Goal: Use online tool/utility

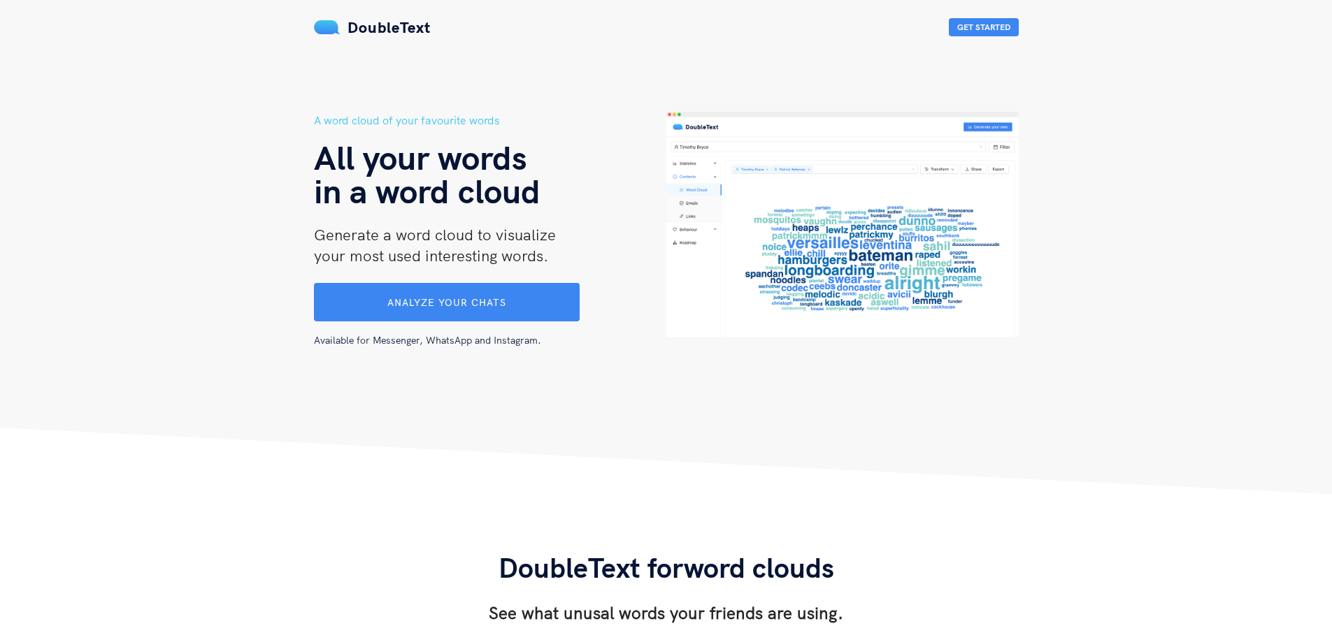
click at [389, 299] on span "Analyze your chats" at bounding box center [446, 302] width 119 height 13
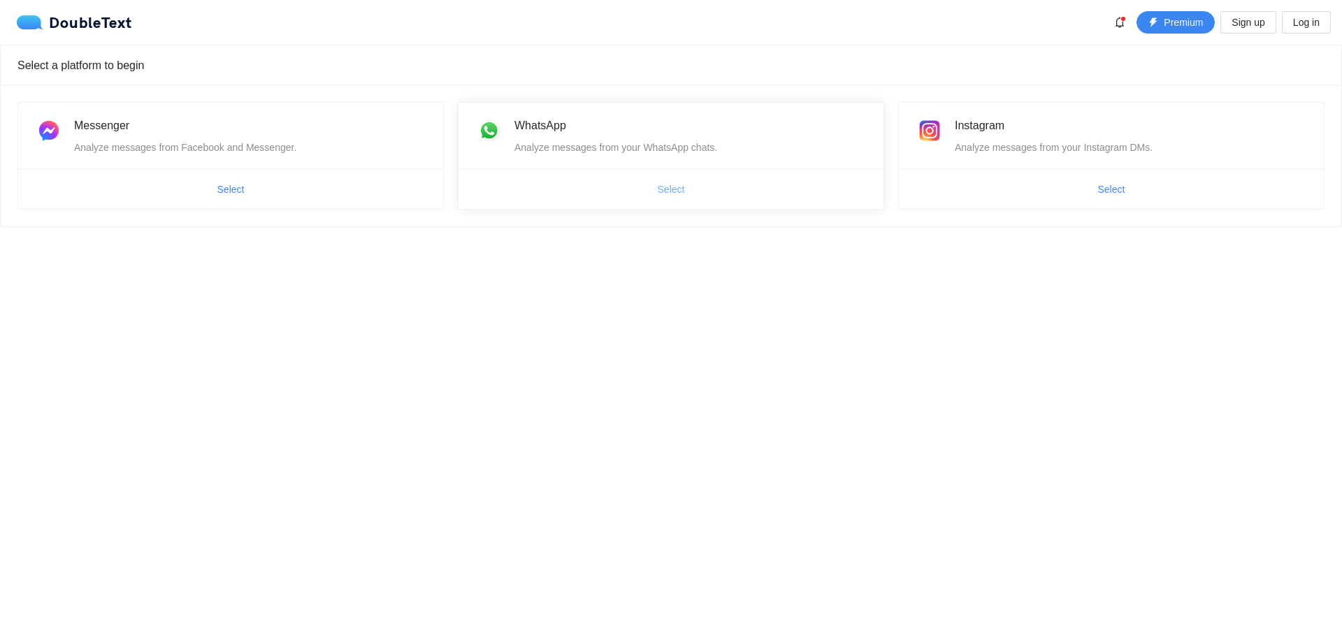
click at [666, 192] on span "Select" at bounding box center [671, 189] width 27 height 15
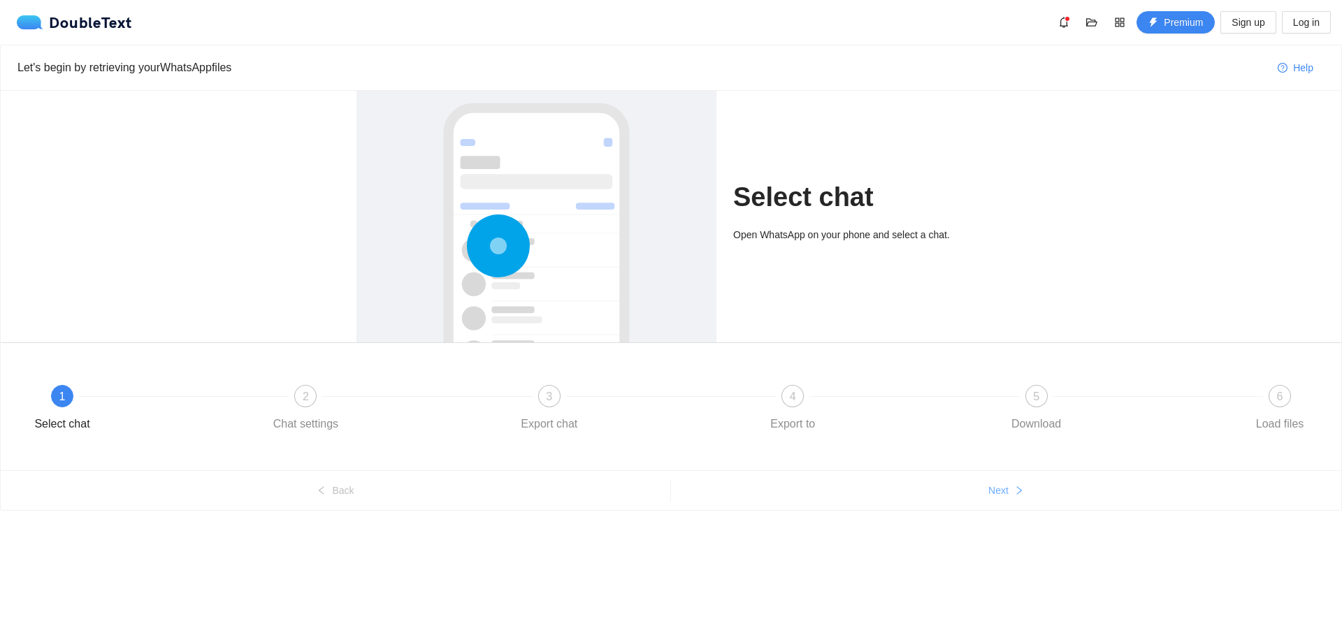
click at [1007, 493] on span "Next" at bounding box center [998, 490] width 20 height 15
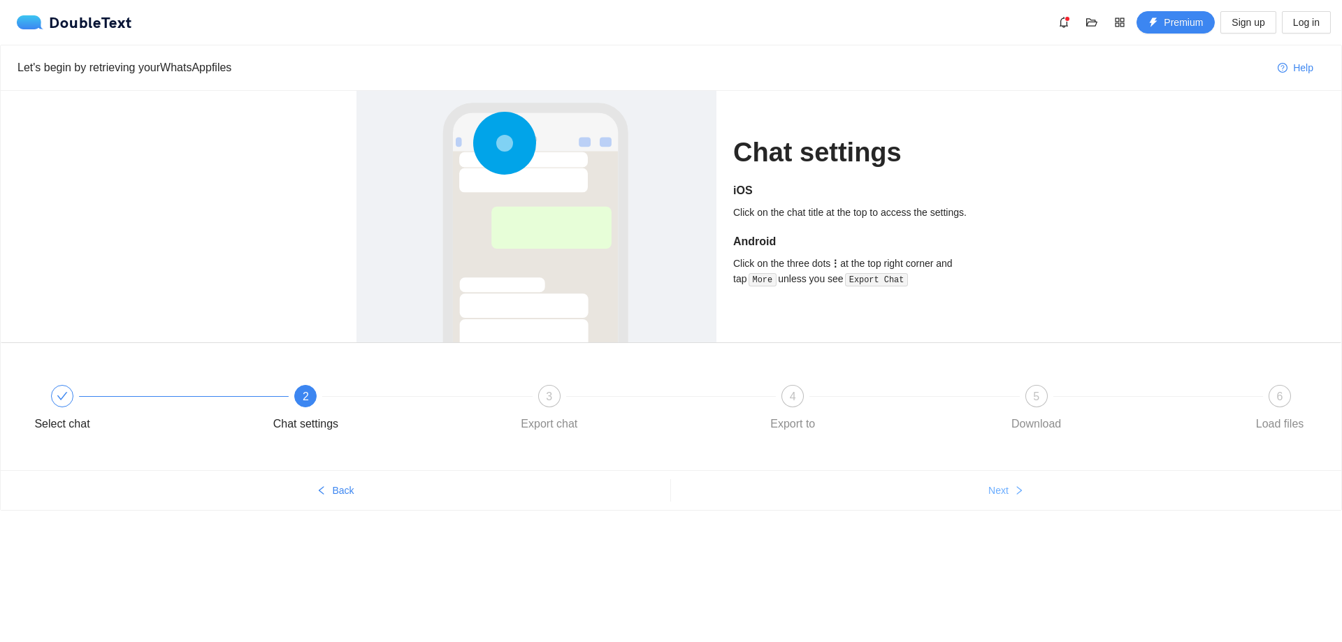
click at [1004, 491] on span "Next" at bounding box center [998, 490] width 20 height 15
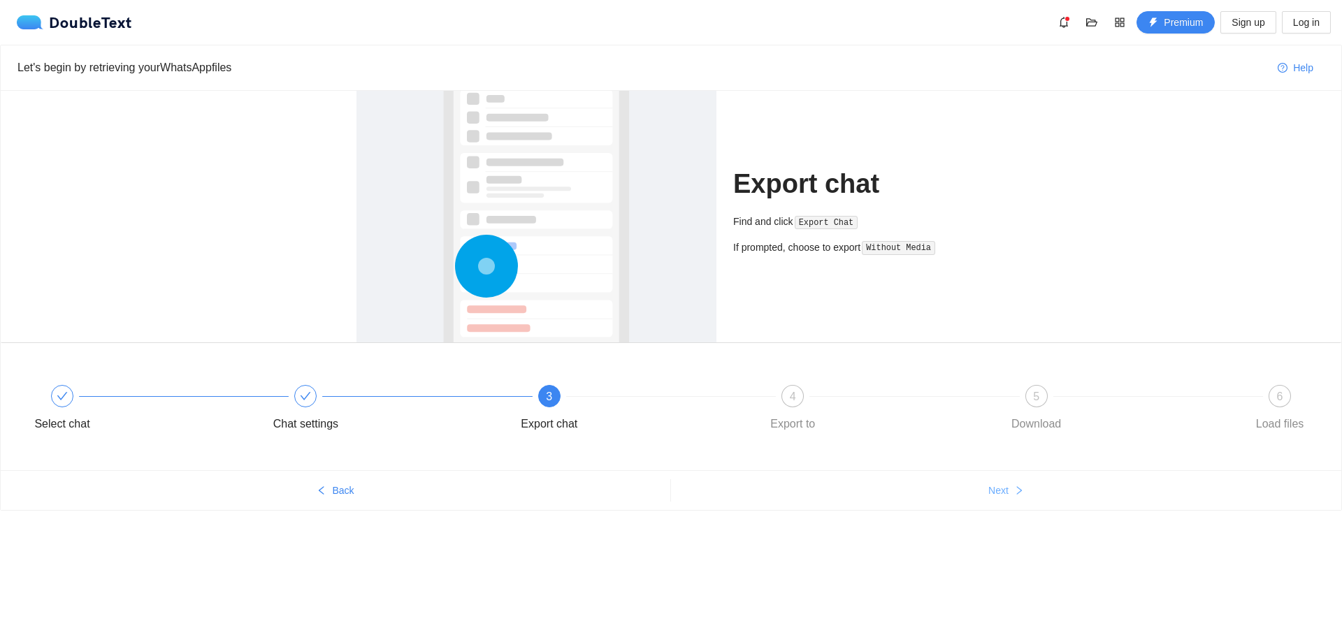
click at [1004, 491] on span "Next" at bounding box center [998, 490] width 20 height 15
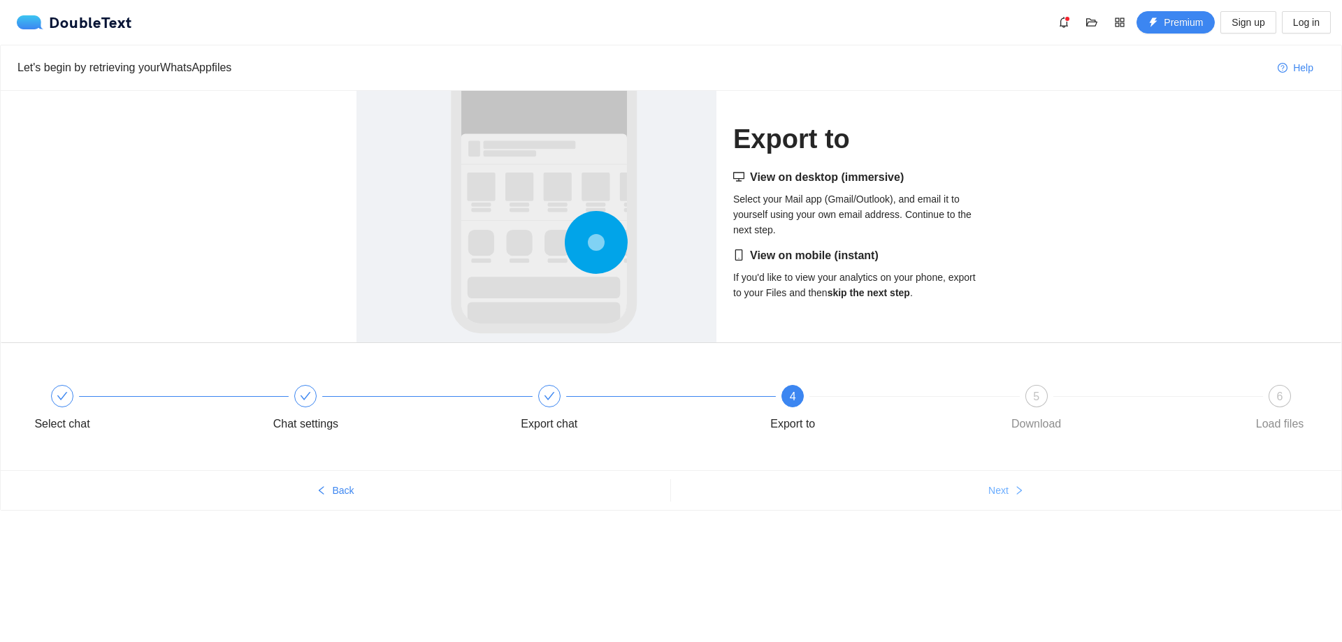
click at [1004, 491] on span "Next" at bounding box center [998, 490] width 20 height 15
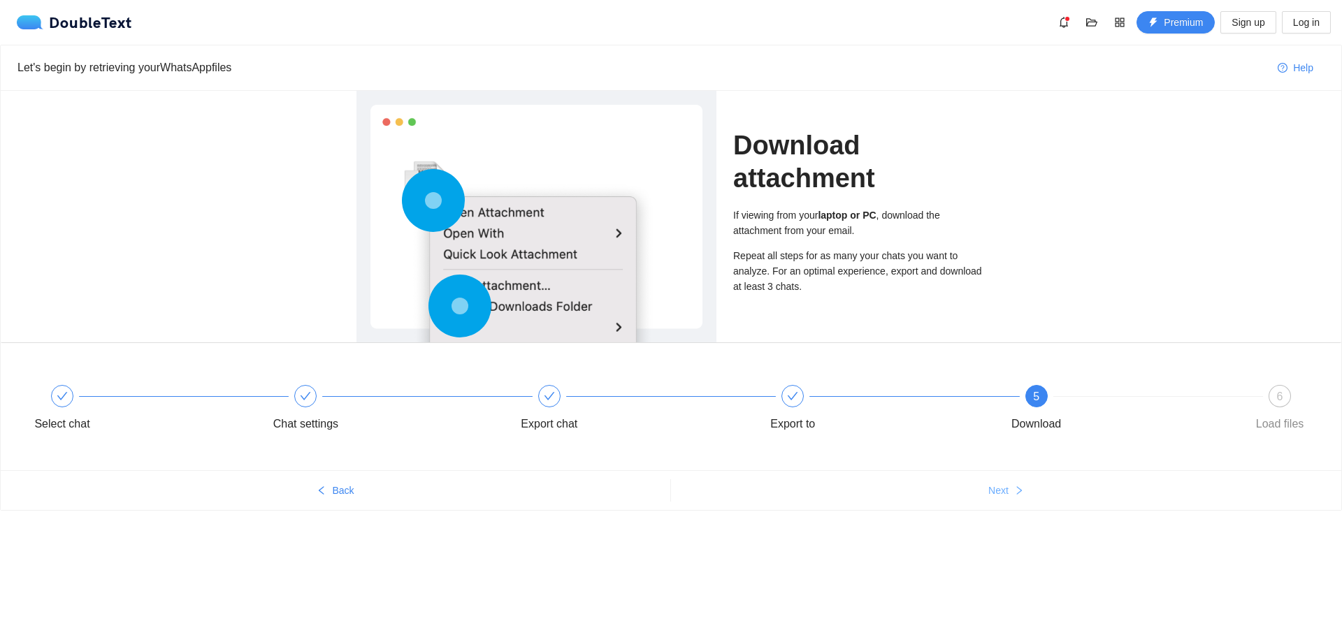
click at [1004, 491] on span "Next" at bounding box center [998, 490] width 20 height 15
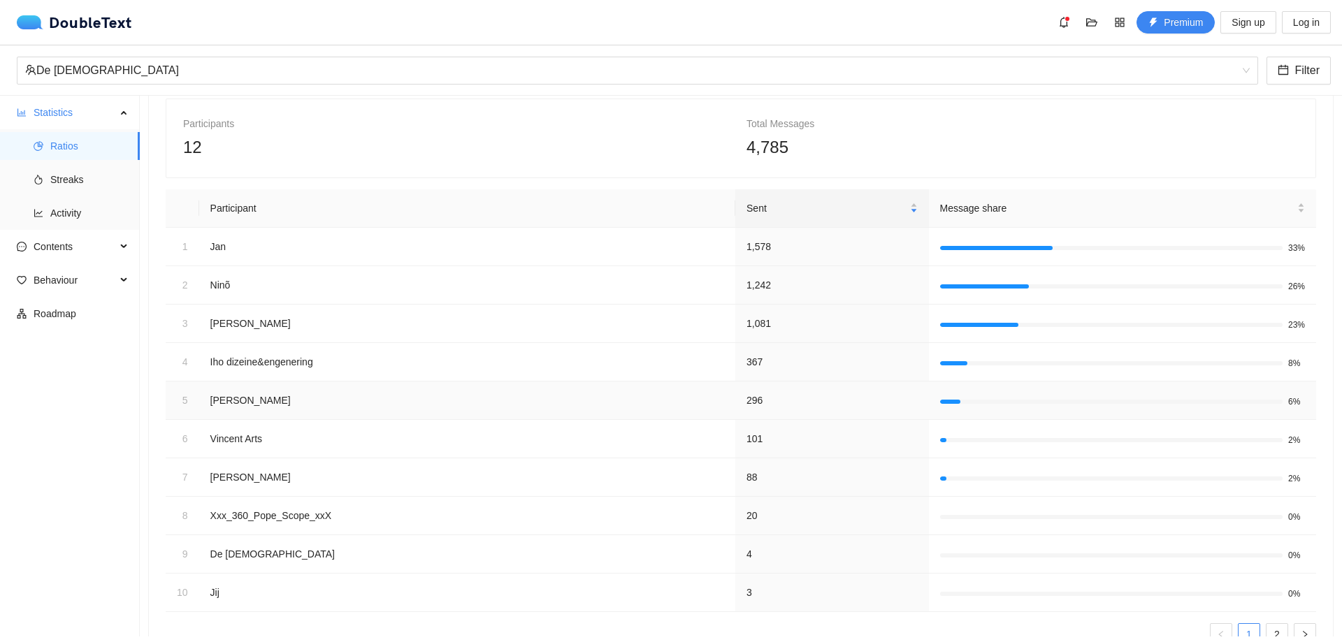
scroll to position [70, 0]
click at [791, 402] on td "296" at bounding box center [832, 399] width 194 height 38
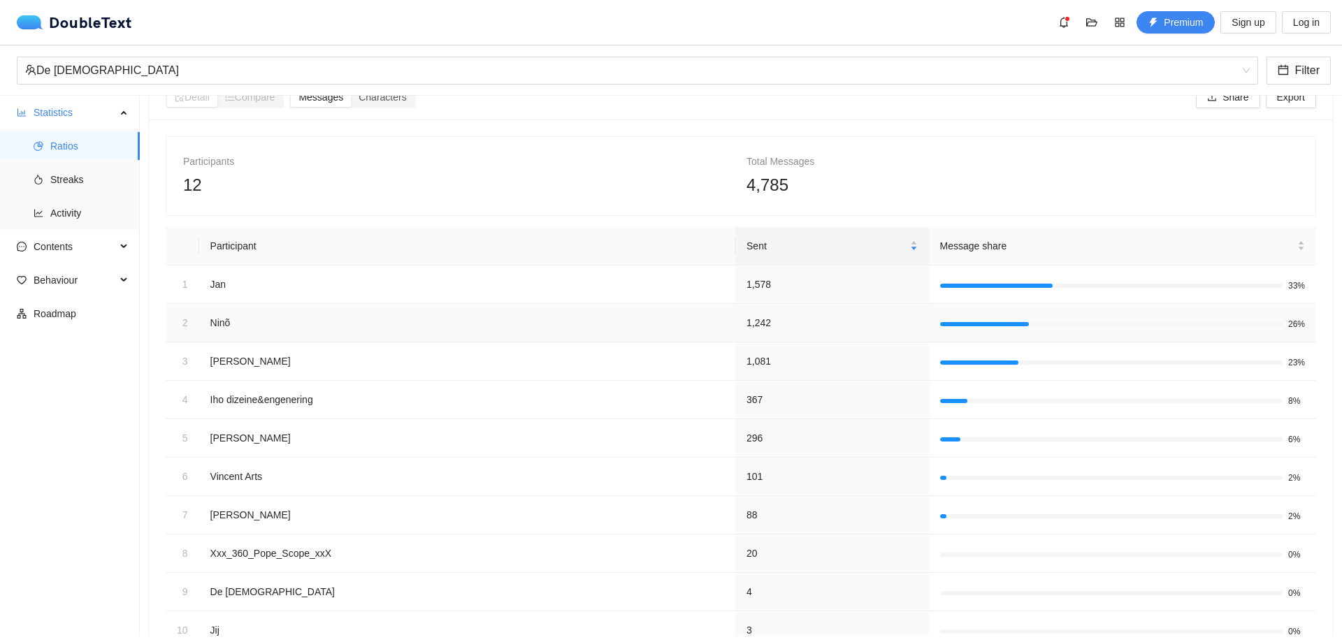
scroll to position [124, 0]
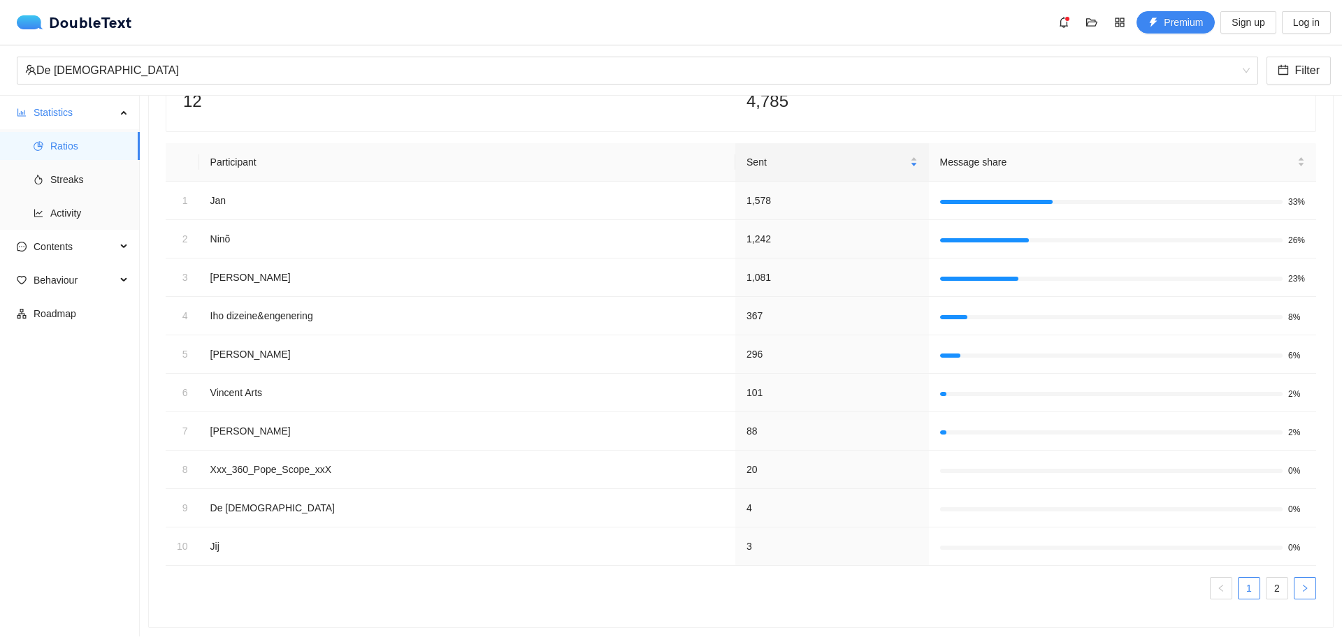
click at [1301, 582] on button "button" at bounding box center [1305, 588] width 22 height 22
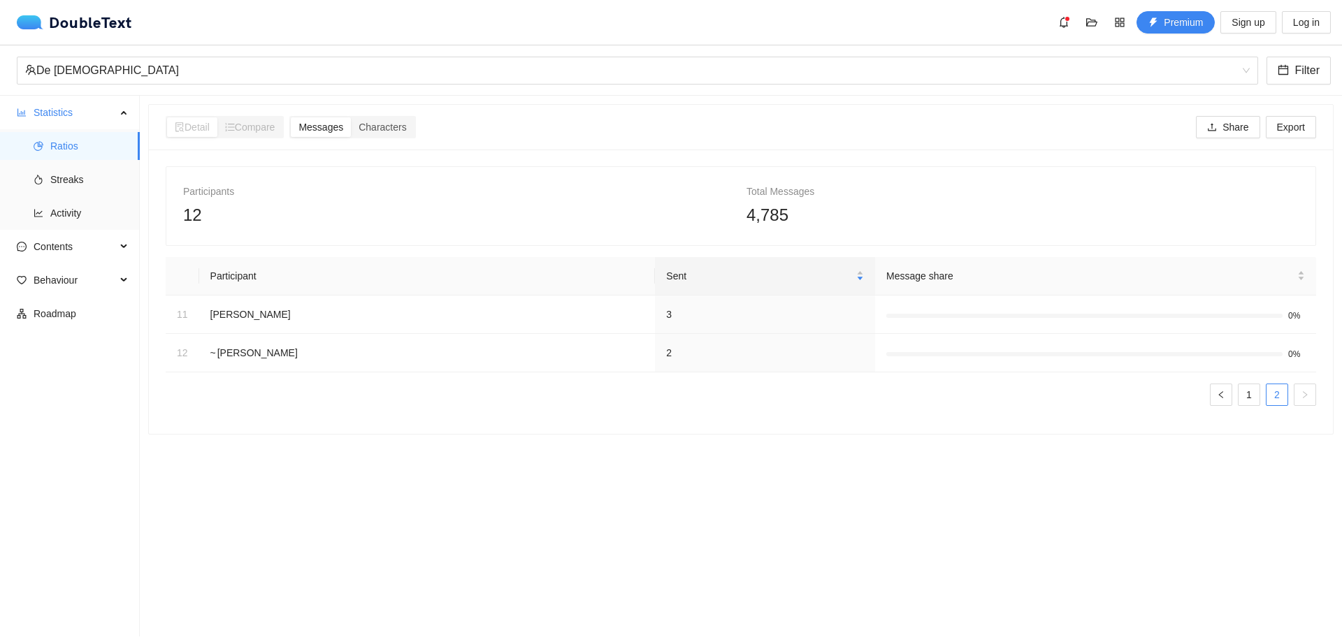
scroll to position [0, 0]
click at [1216, 398] on button "button" at bounding box center [1221, 395] width 22 height 22
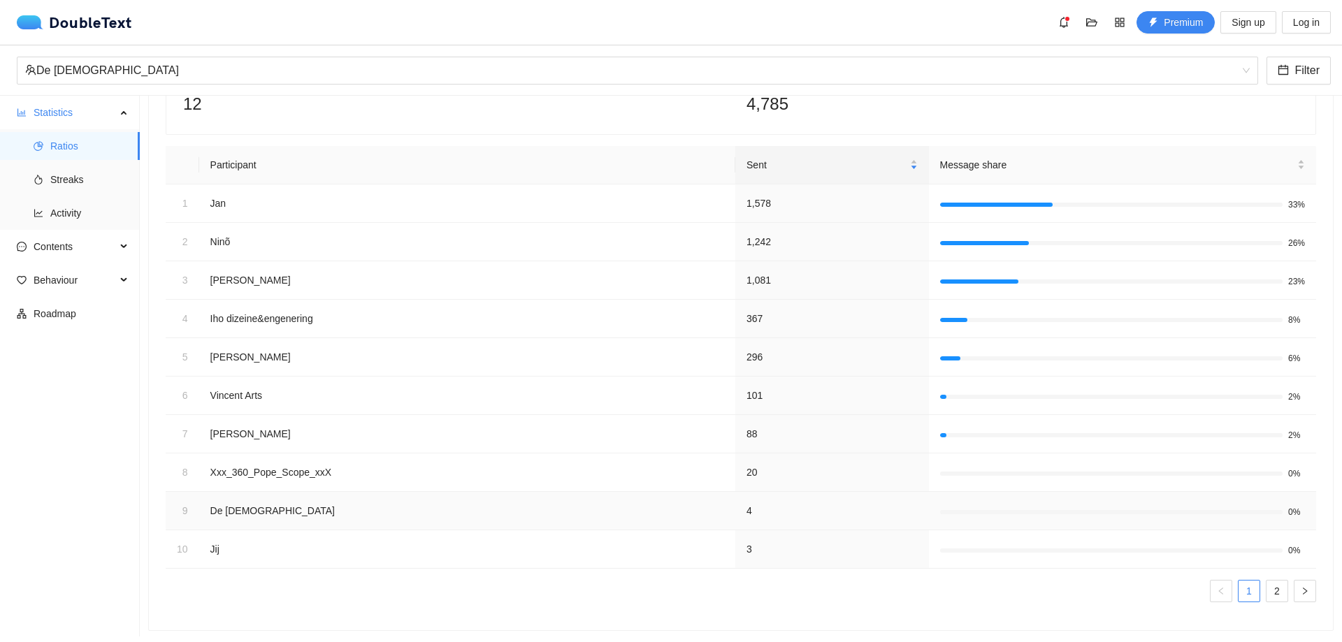
scroll to position [124, 0]
click at [92, 255] on span "Contents" at bounding box center [75, 247] width 82 height 28
click at [97, 283] on span "Word Cloud" at bounding box center [89, 280] width 78 height 28
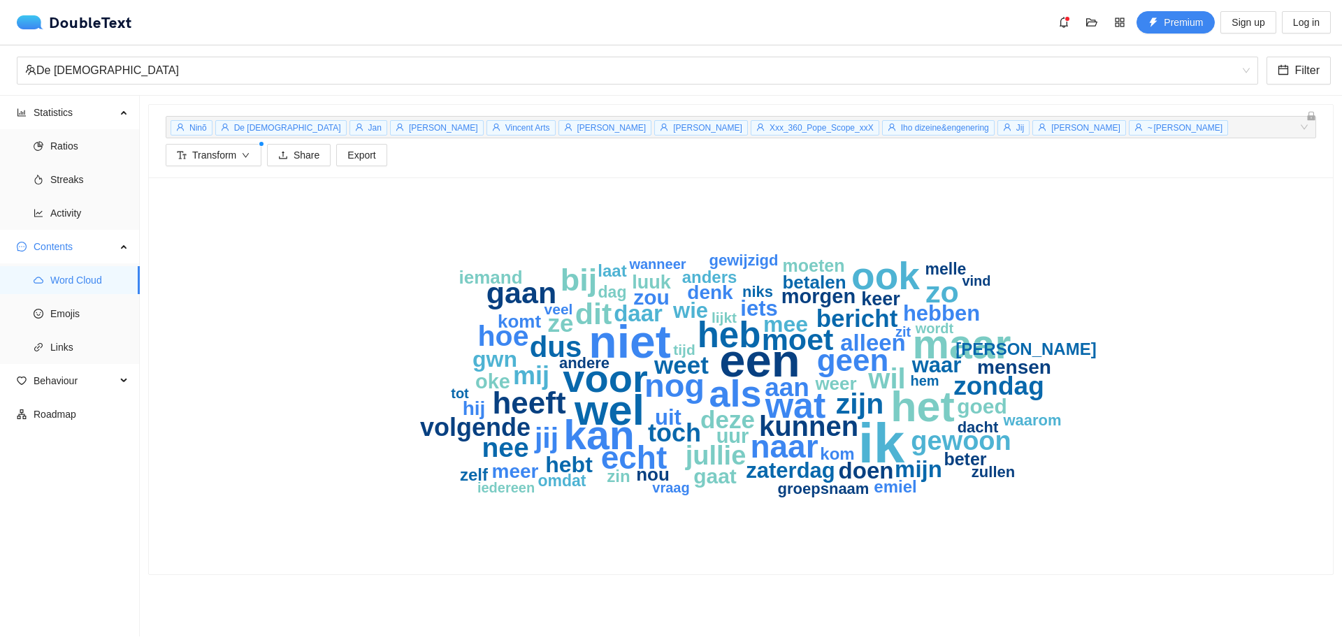
click at [1294, 128] on div "Ninõ De Hexagooners [PERSON_NAME] Vincent Arts [PERSON_NAME] [PERSON_NAME] Xxx_…" at bounding box center [741, 127] width 1151 height 22
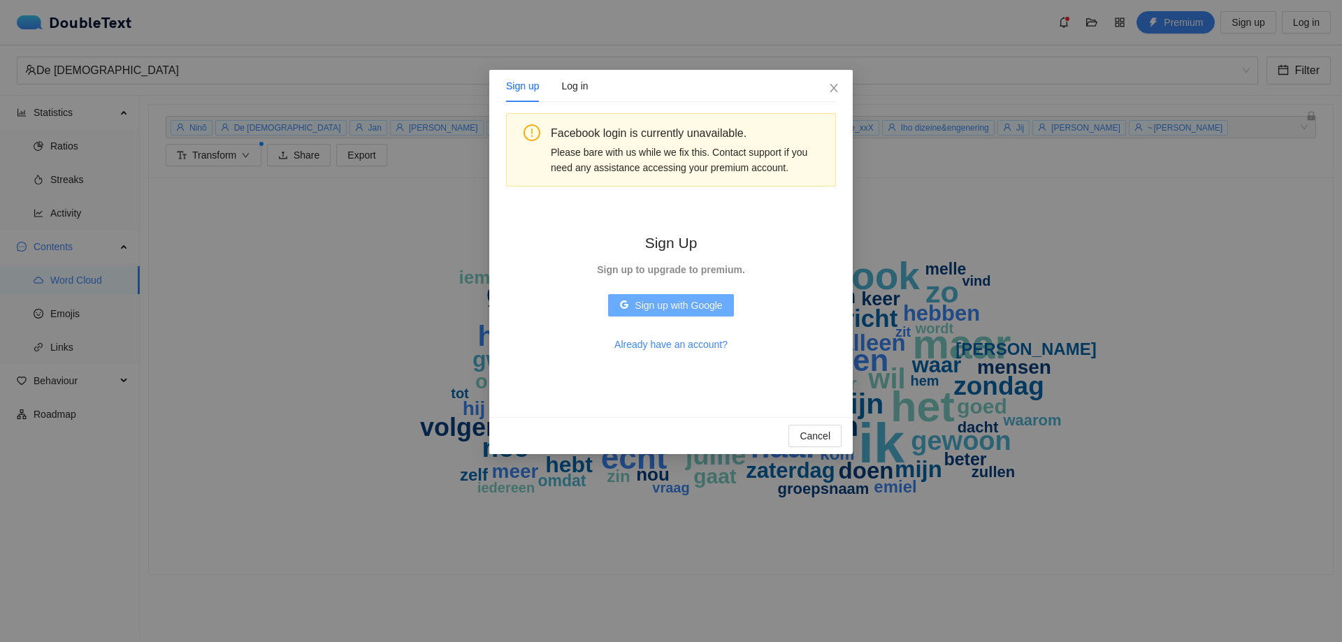
click at [702, 311] on span "Sign up with Google" at bounding box center [678, 305] width 87 height 15
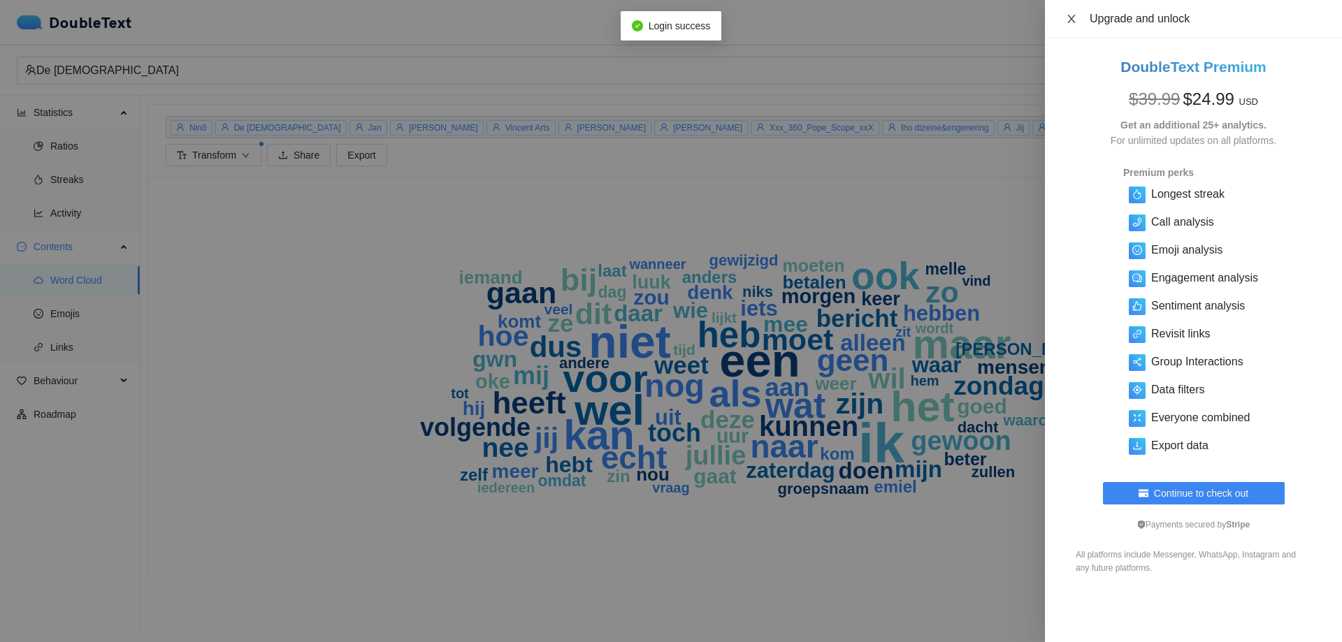
click at [1069, 15] on icon "close" at bounding box center [1071, 19] width 8 height 8
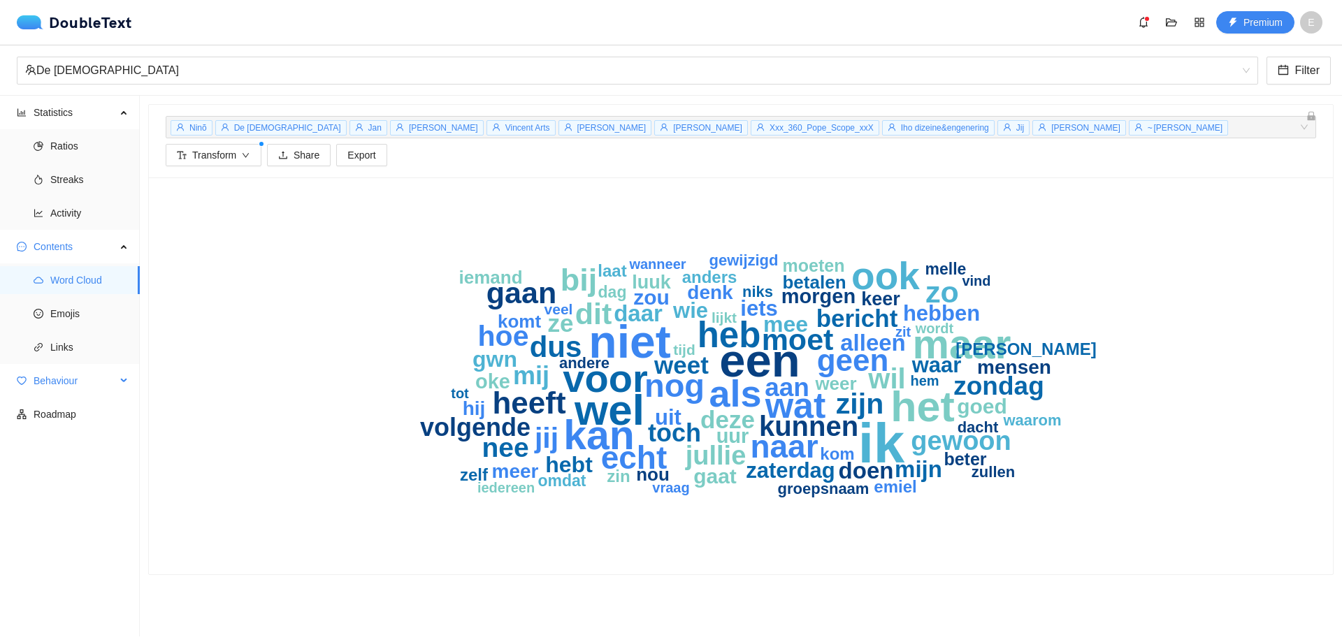
click at [85, 377] on span "Behaviour" at bounding box center [75, 381] width 82 height 28
click at [82, 410] on span "Interactions" at bounding box center [89, 415] width 78 height 28
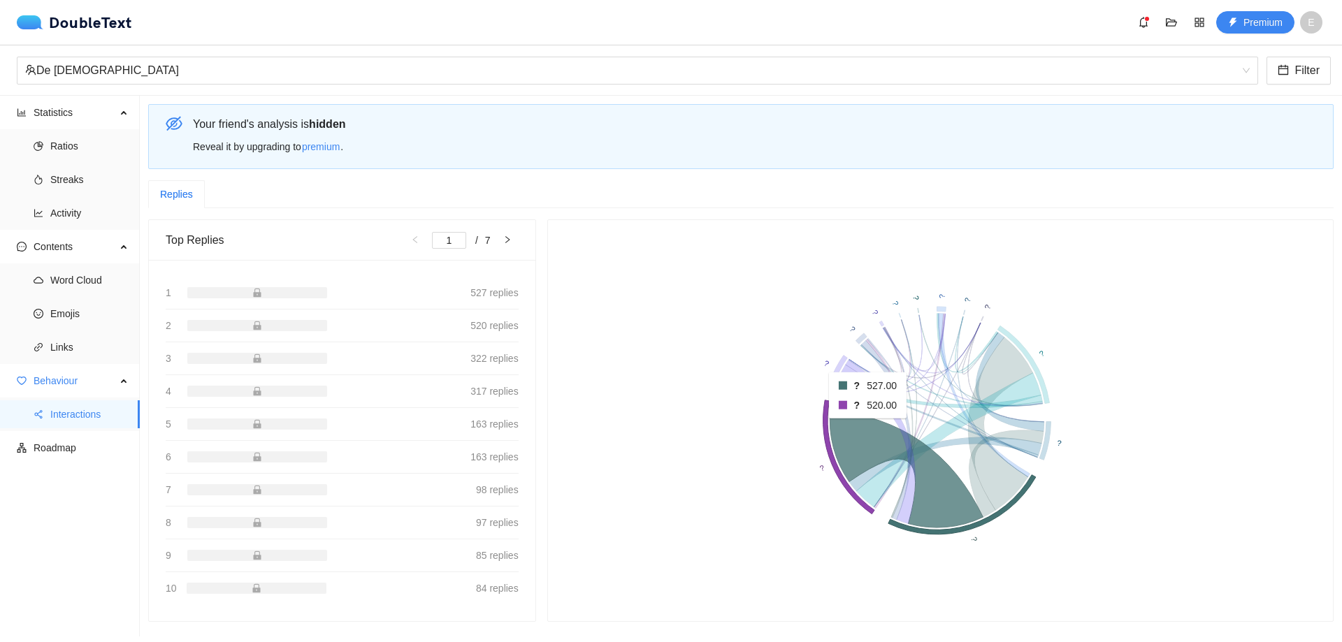
click at [862, 428] on icon at bounding box center [906, 468] width 153 height 117
